Goal: Navigation & Orientation: Find specific page/section

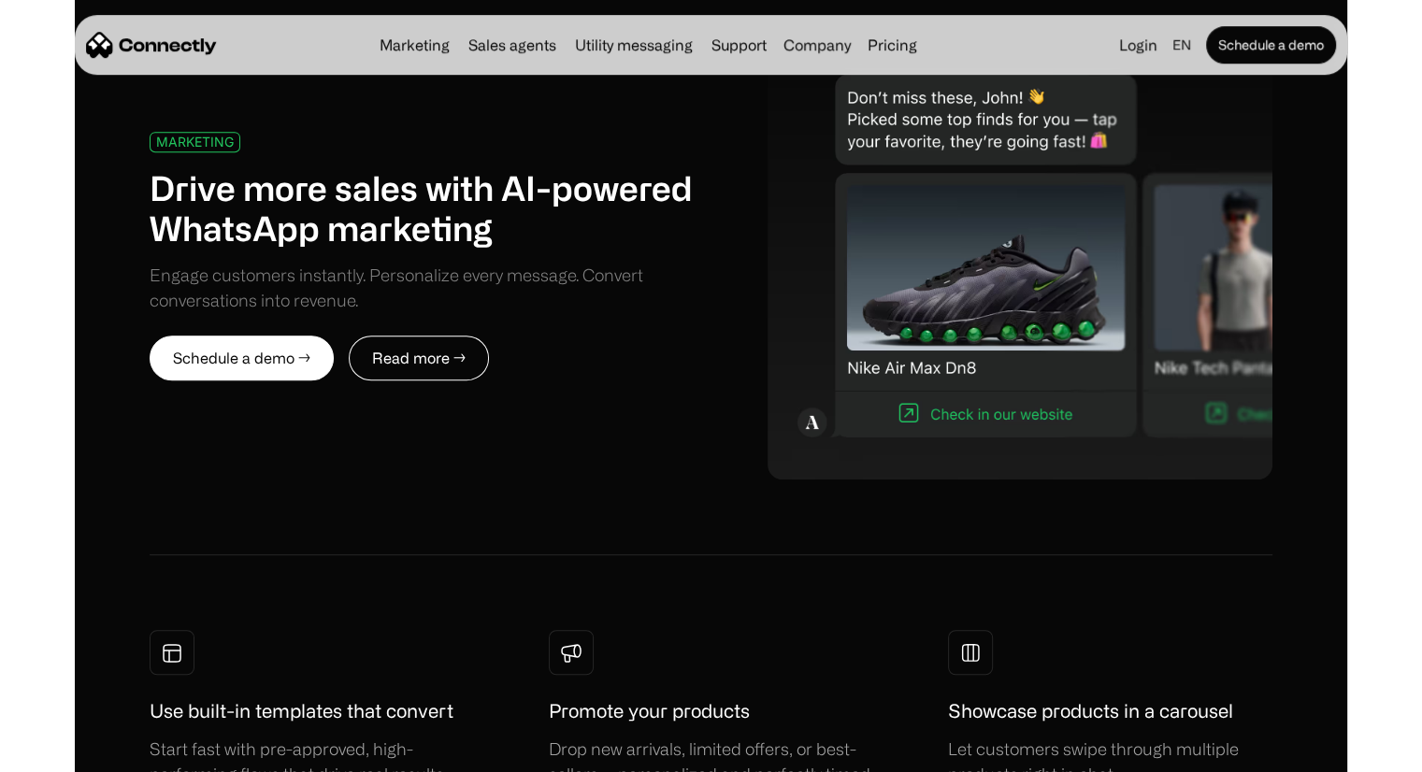
scroll to position [909, 0]
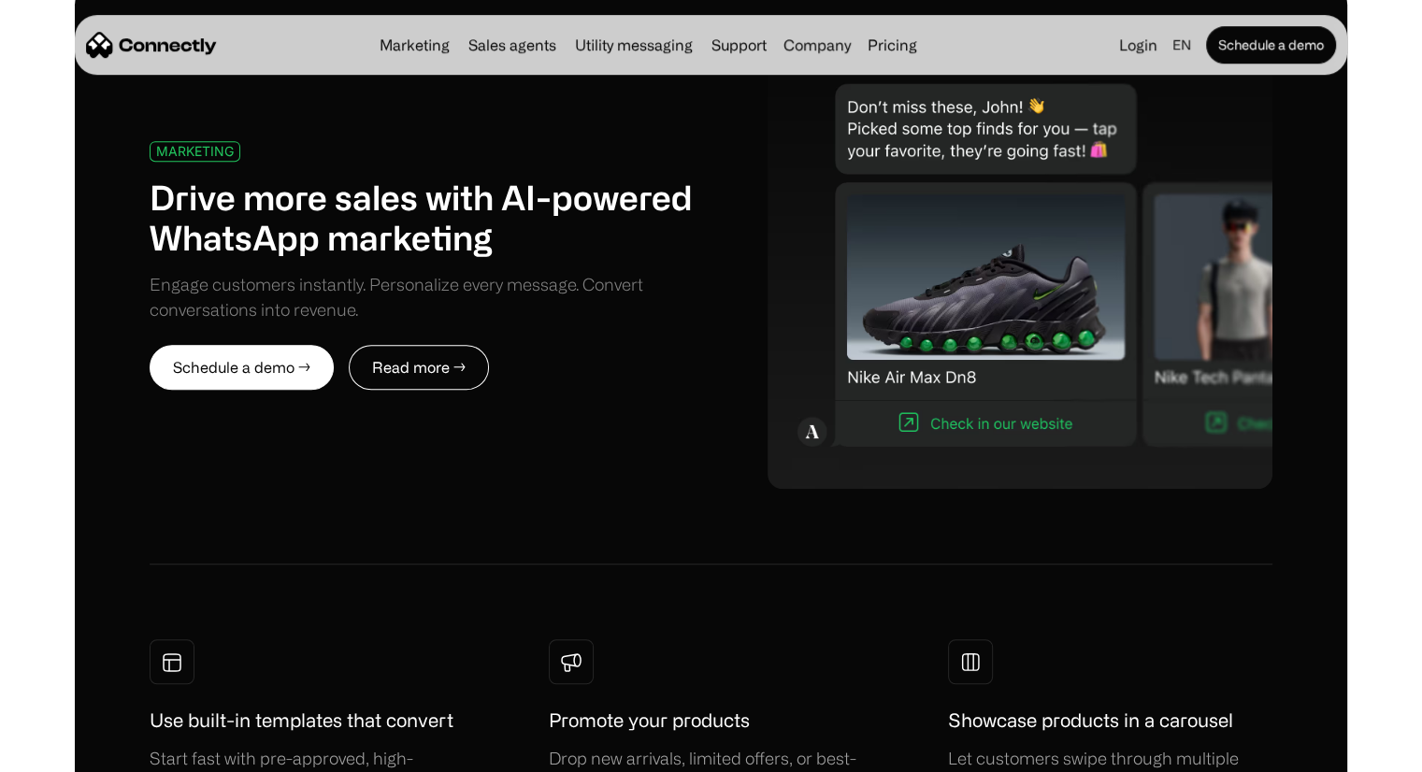
click at [628, 713] on h1 "Promote your products" at bounding box center [649, 721] width 201 height 28
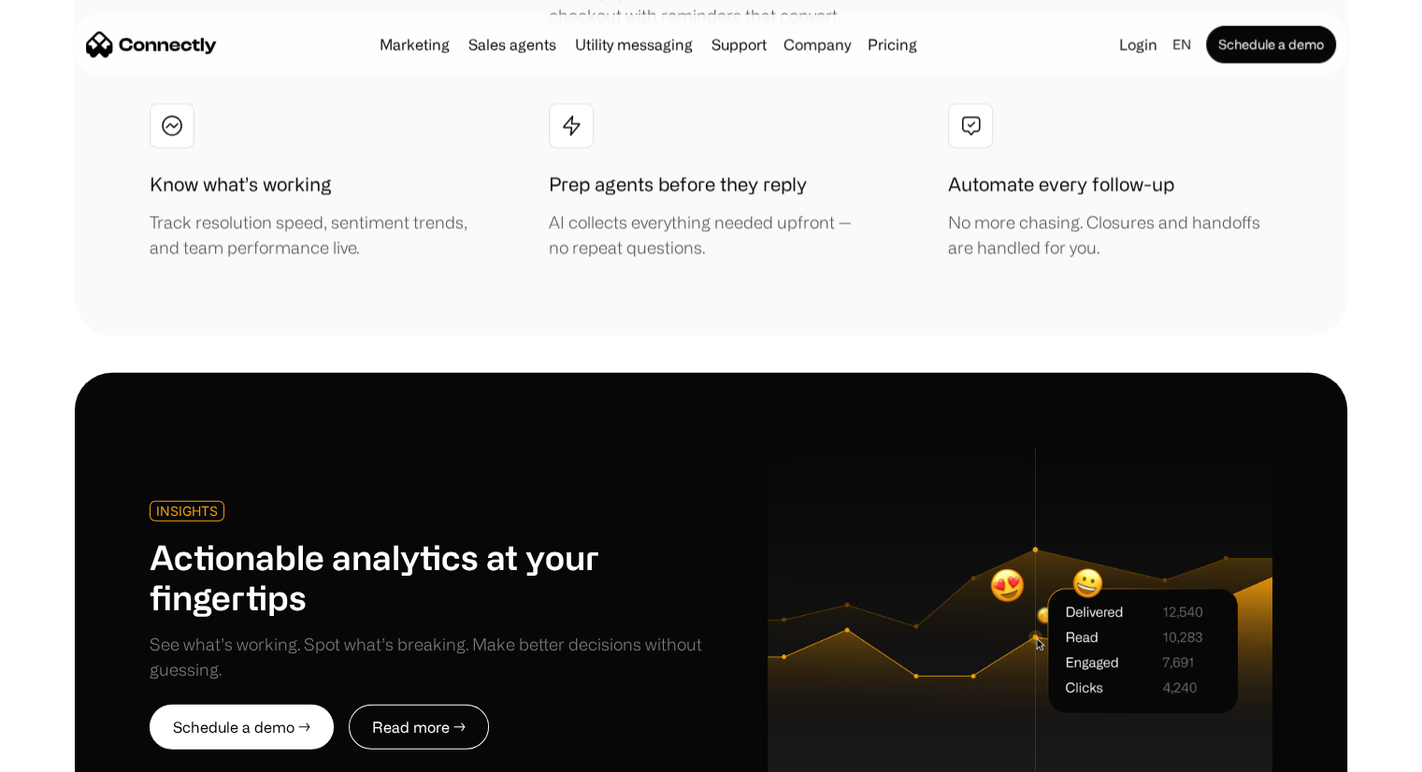
scroll to position [4264, 0]
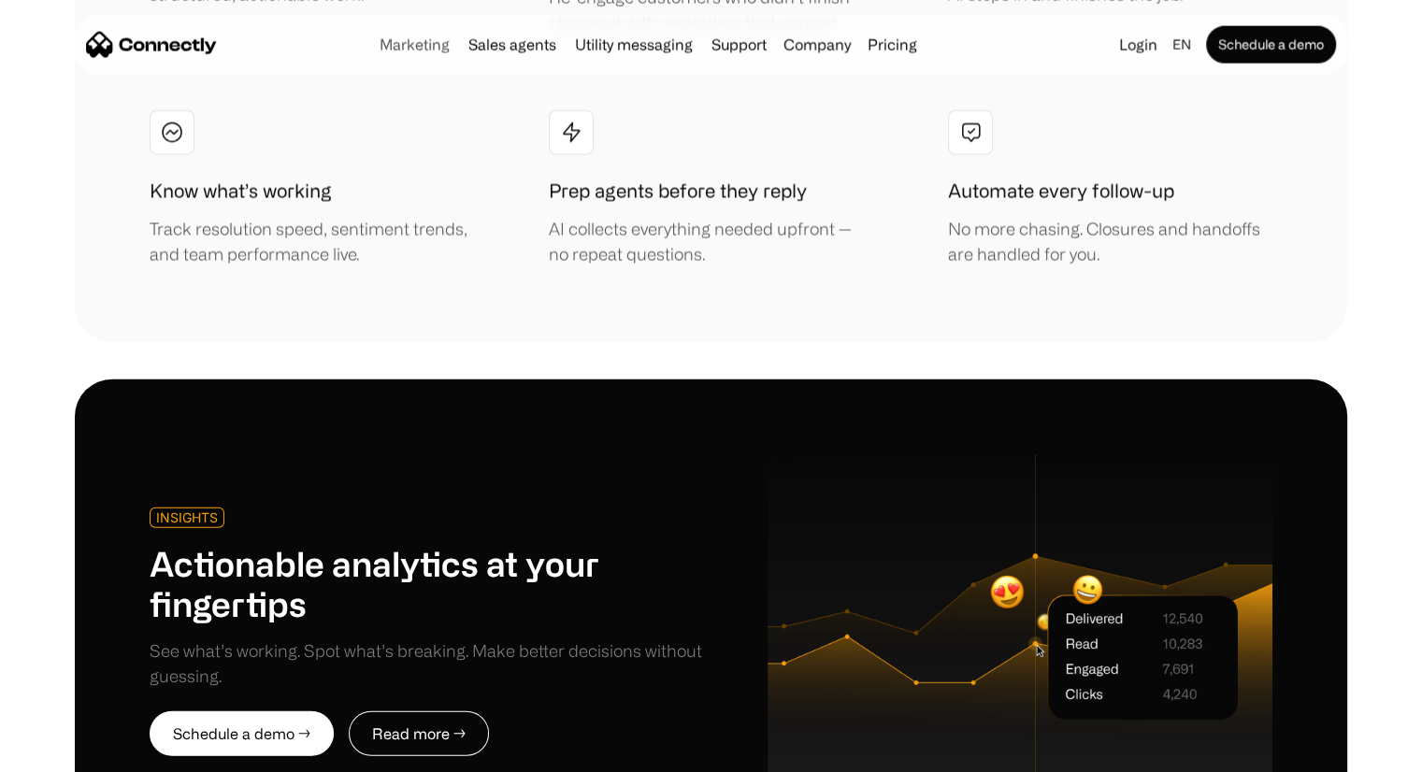
click at [419, 47] on link "Marketing" at bounding box center [414, 44] width 85 height 15
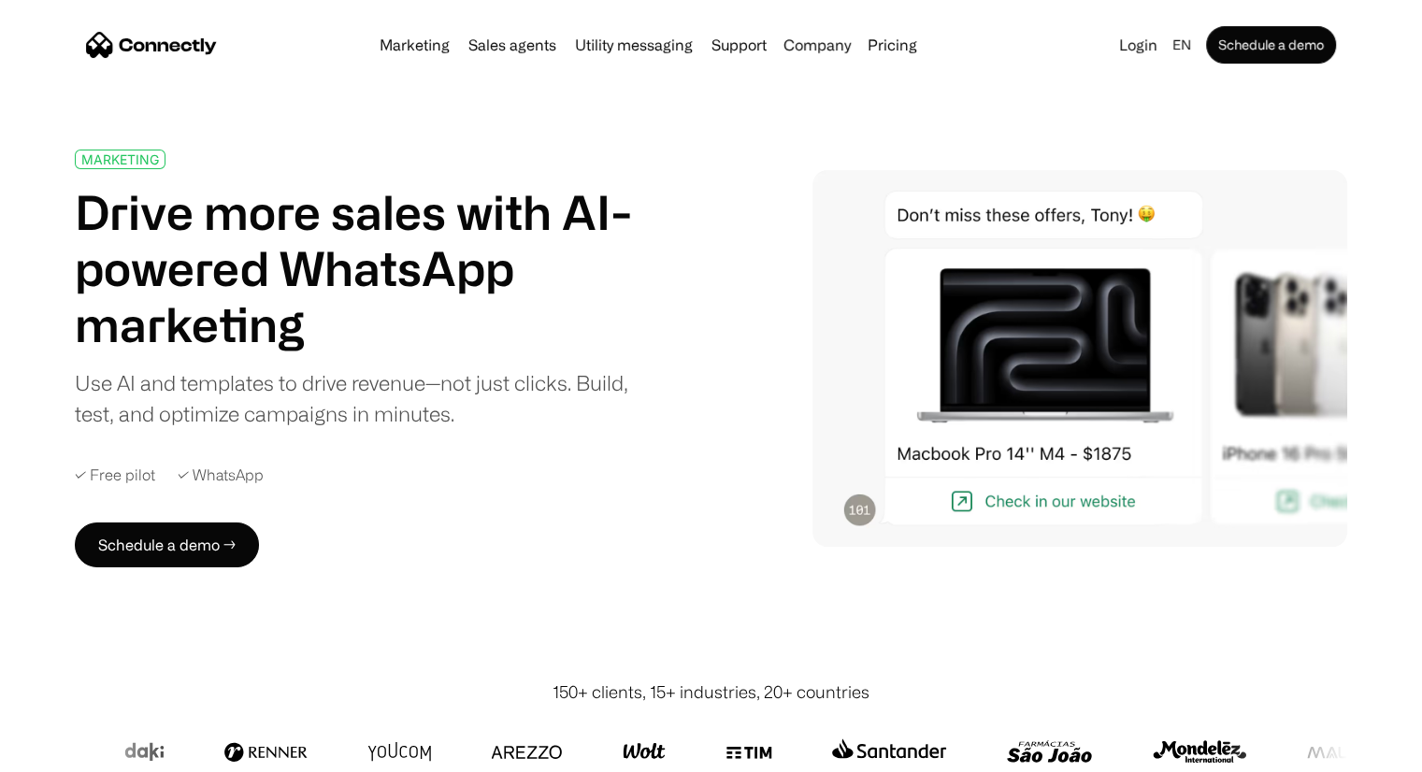
click at [1233, 439] on img at bounding box center [1080, 358] width 535 height 377
